Goal: Task Accomplishment & Management: Manage account settings

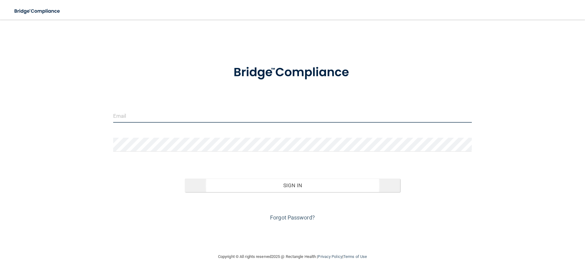
type input "[EMAIL_ADDRESS][DOMAIN_NAME]"
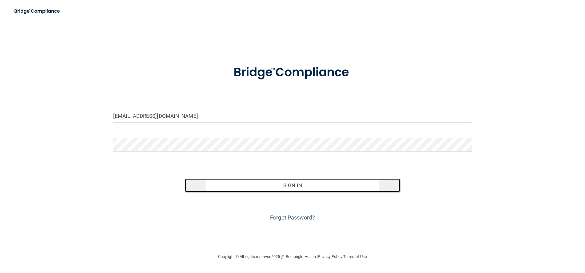
click at [290, 184] on button "Sign In" at bounding box center [292, 186] width 215 height 14
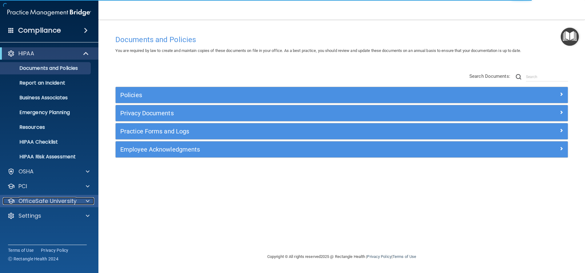
click at [71, 203] on p "OfficeSafe University" at bounding box center [47, 201] width 58 height 7
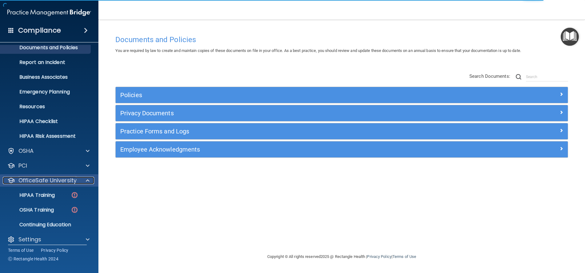
scroll to position [26, 0]
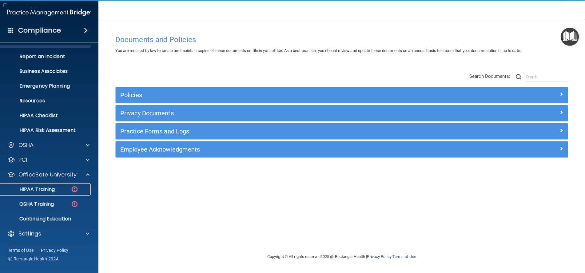
click at [61, 191] on div "HIPAA Training" at bounding box center [46, 190] width 84 height 6
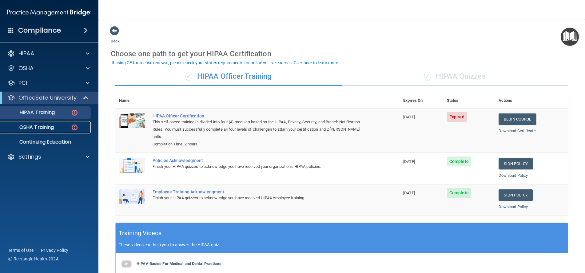
click at [57, 127] on div "OSHA Training" at bounding box center [46, 127] width 84 height 6
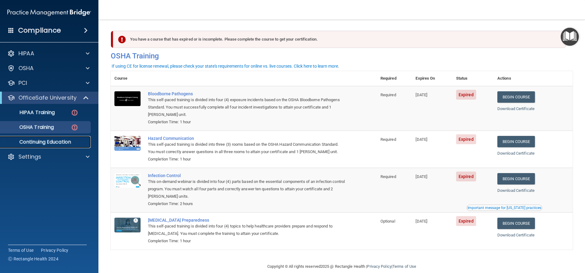
click at [55, 139] on p "Continuing Education" at bounding box center [46, 142] width 84 height 6
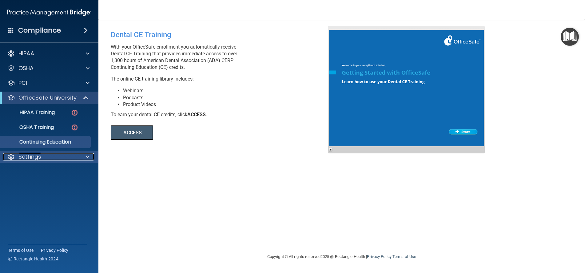
click at [31, 156] on p "Settings" at bounding box center [29, 156] width 23 height 7
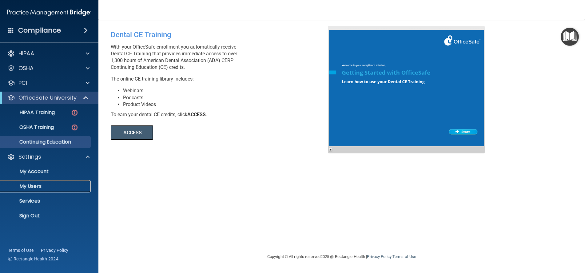
click at [32, 189] on p "My Users" at bounding box center [46, 186] width 84 height 6
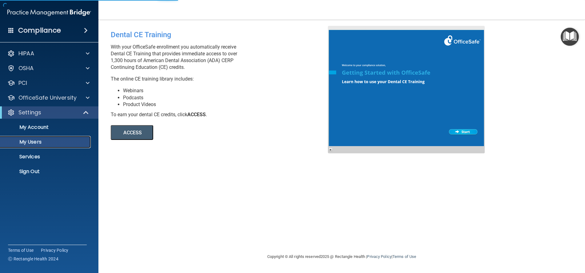
select select "20"
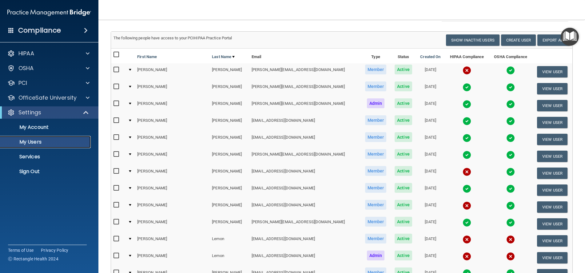
scroll to position [62, 0]
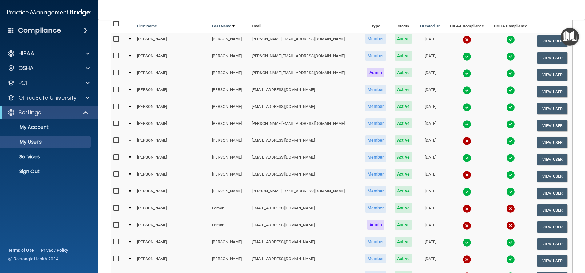
click at [116, 172] on input "checkbox" at bounding box center [117, 174] width 7 height 5
checkbox input "true"
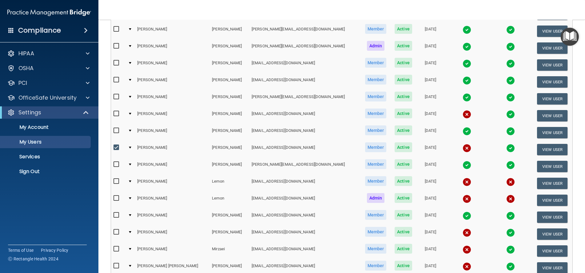
scroll to position [92, 0]
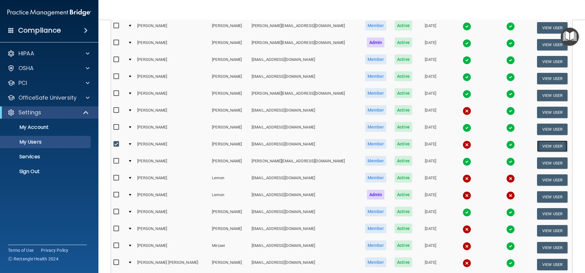
click at [545, 143] on button "View User" at bounding box center [552, 146] width 30 height 11
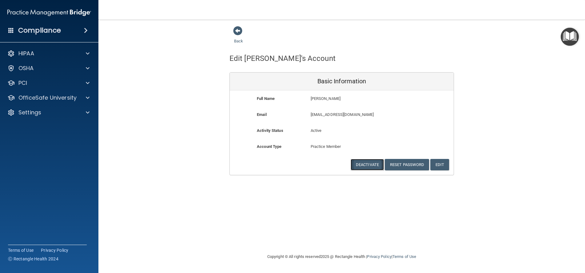
click at [371, 165] on button "Deactivate" at bounding box center [367, 164] width 33 height 11
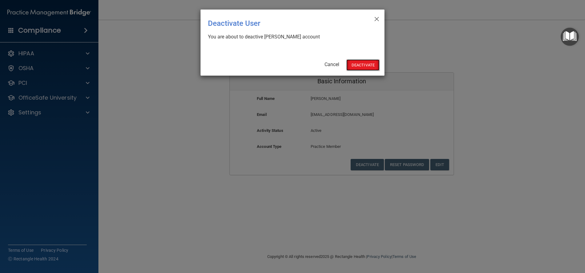
click at [360, 62] on button "Deactivate" at bounding box center [363, 64] width 33 height 11
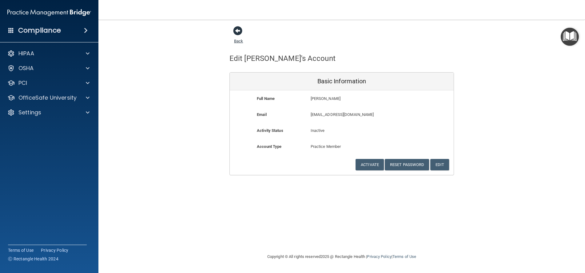
click at [236, 30] on span at bounding box center [237, 30] width 9 height 9
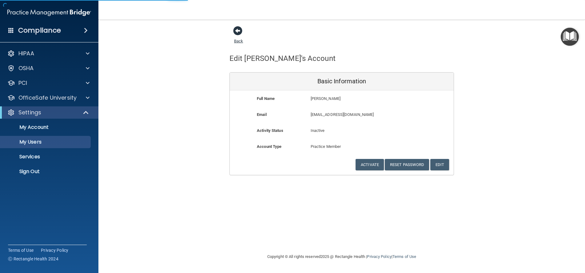
select select "20"
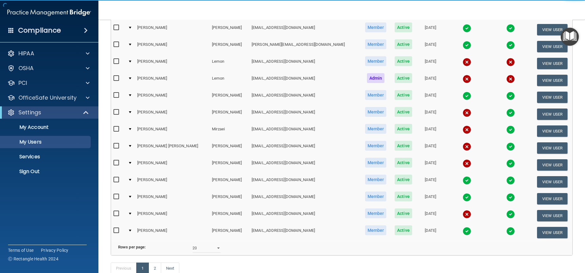
scroll to position [236, 0]
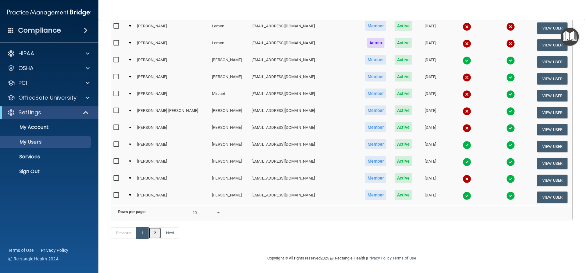
click at [154, 234] on link "2" at bounding box center [155, 233] width 13 height 12
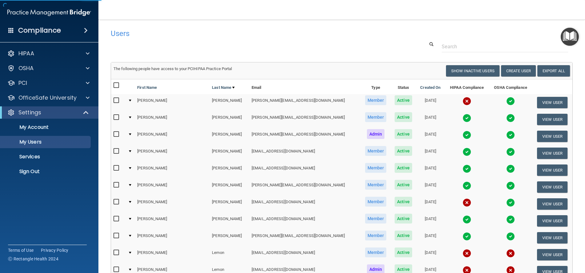
select select "20"
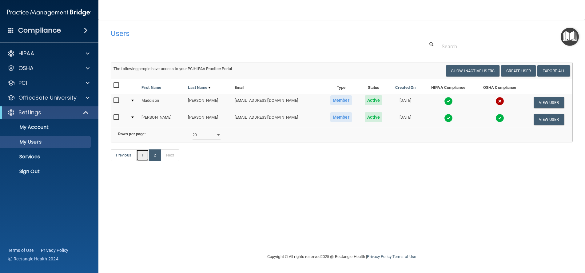
click at [143, 161] on link "1" at bounding box center [142, 156] width 13 height 12
select select "20"
